Goal: Navigation & Orientation: Find specific page/section

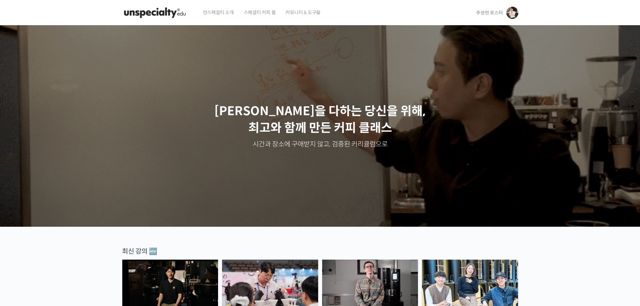
click at [494, 14] on span "주성현 로스터" at bounding box center [489, 13] width 27 height 6
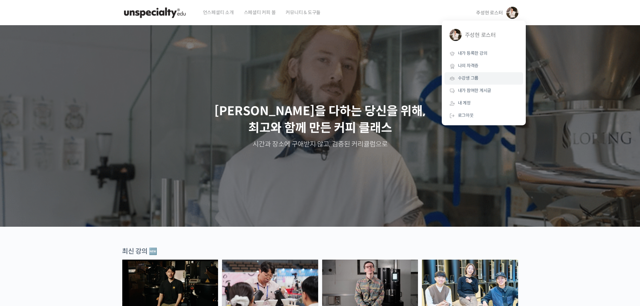
click at [472, 76] on span "수강생 그룹" at bounding box center [468, 78] width 21 height 6
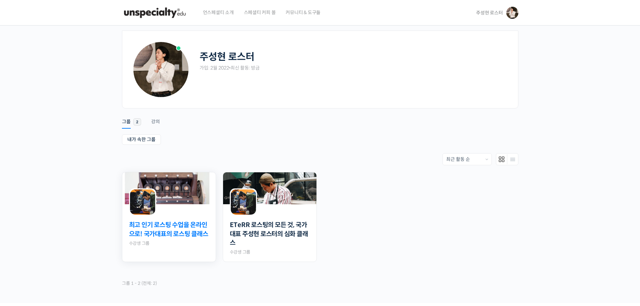
click at [177, 238] on link "최고 인기 로스팅 수업을 온라인으로! 국가대표의 로스팅 클래스" at bounding box center [169, 230] width 80 height 18
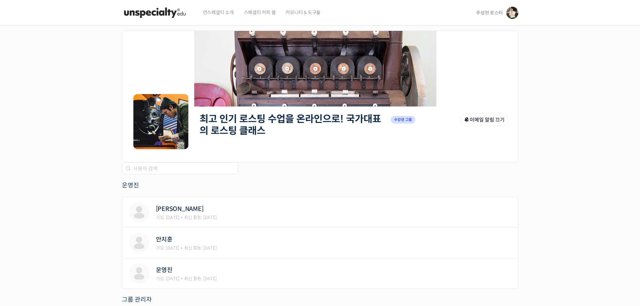
click at [252, 132] on link "최고 인기 로스팅 수업을 온라인으로! 국가대표의 로스팅 클래스" at bounding box center [289, 125] width 181 height 24
